Goal: Register for event/course

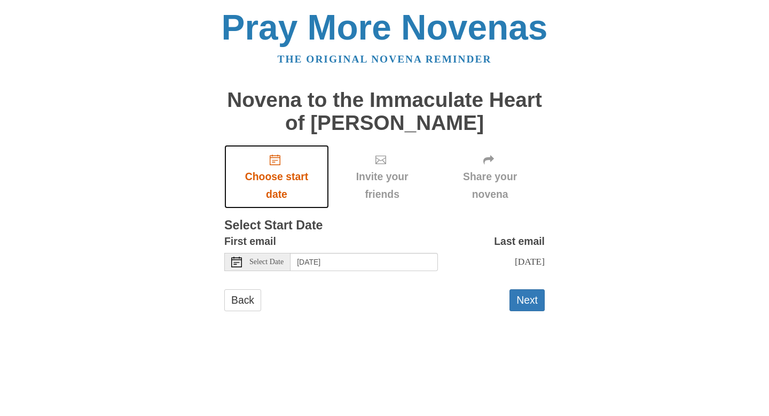
click at [267, 181] on span "Choose start date" at bounding box center [276, 185] width 83 height 35
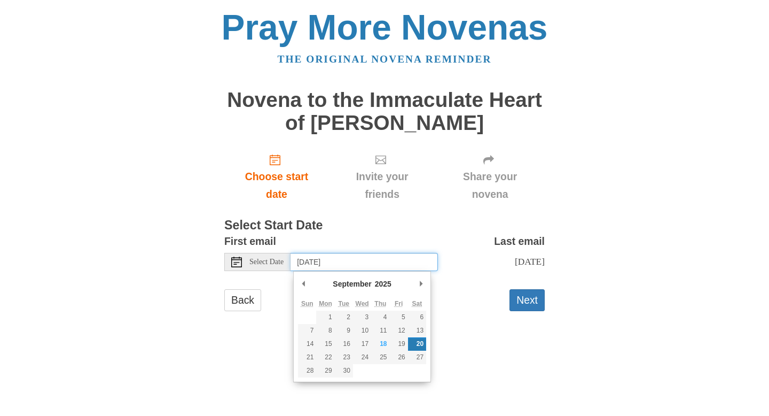
click at [409, 261] on input "[DATE]" at bounding box center [364, 262] width 147 height 18
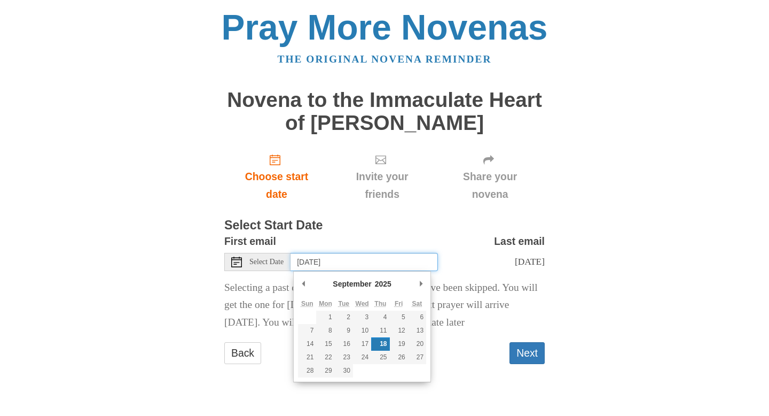
click at [412, 265] on input "Thursday, September 18th" at bounding box center [364, 262] width 147 height 18
type input "Friday, September 19th"
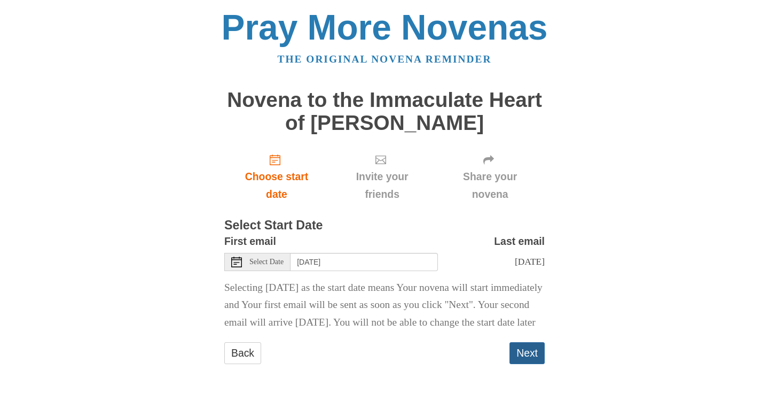
click at [521, 364] on button "Next" at bounding box center [527, 353] width 35 height 22
